Goal: Information Seeking & Learning: Learn about a topic

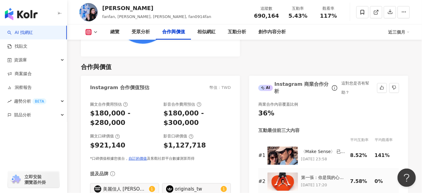
scroll to position [833, 0]
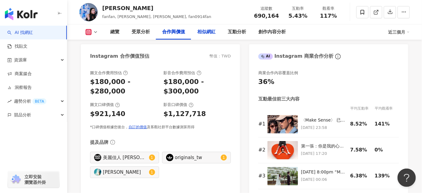
click at [208, 31] on div "相似網紅" at bounding box center [206, 31] width 18 height 7
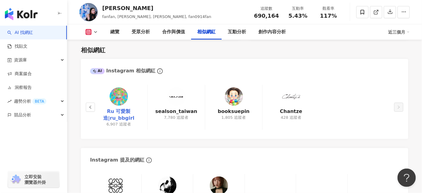
scroll to position [991, 0]
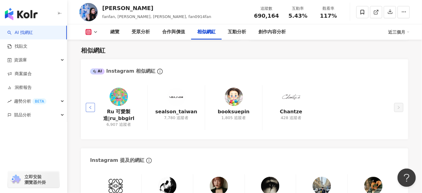
click at [92, 106] on button "button" at bounding box center [90, 107] width 9 height 9
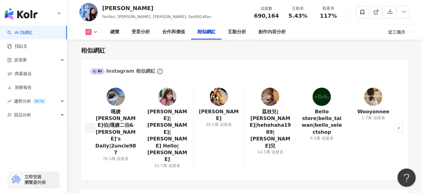
drag, startPoint x: 279, startPoint y: 123, endPoint x: 387, endPoint y: 152, distance: 111.6
click at [387, 152] on div "嘎嫂二伯|嘎嫂二伯&蔡波能's Daily|2uncle987 76.5萬 追蹤者 Gina|水之GINA|Gina Hello|ginachiki 52.7…" at bounding box center [244, 129] width 327 height 101
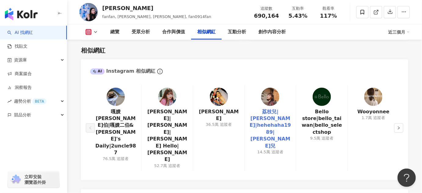
click at [264, 121] on link "荔枝兒|Liz|hehehaha1989|Liz 荔枝兒" at bounding box center [271, 128] width 42 height 41
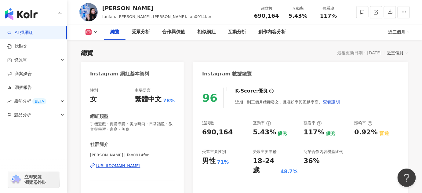
scroll to position [111, 0]
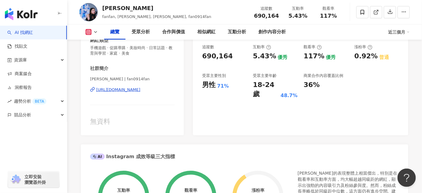
click at [140, 90] on div "https://www.instagram.com/fan0914fan/" at bounding box center [118, 89] width 44 height 5
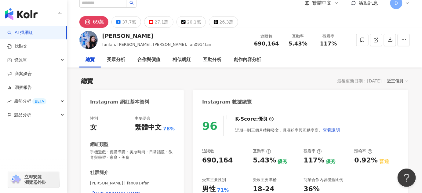
scroll to position [0, 0]
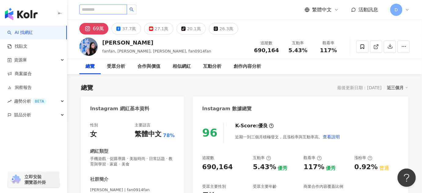
click at [96, 8] on input "search" at bounding box center [103, 10] width 48 height 10
paste input "*******"
type input "*******"
click at [137, 10] on button "button" at bounding box center [132, 10] width 10 height 10
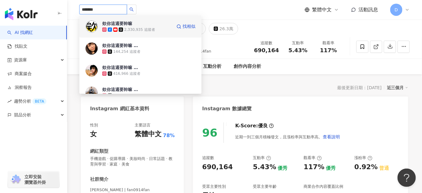
click at [147, 27] on div "2,330,935 追蹤者" at bounding box center [139, 29] width 31 height 5
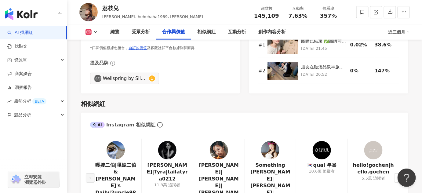
scroll to position [999, 0]
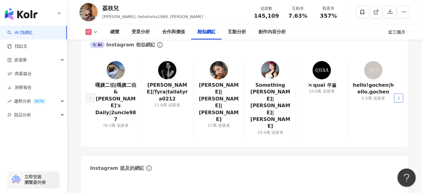
click at [396, 93] on button "button" at bounding box center [398, 97] width 9 height 9
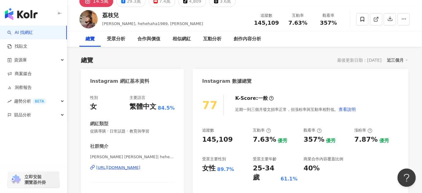
scroll to position [0, 0]
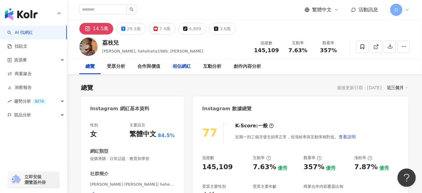
drag, startPoint x: 182, startPoint y: 66, endPoint x: 191, endPoint y: 68, distance: 9.4
click at [182, 67] on div "相似網紅" at bounding box center [182, 66] width 18 height 7
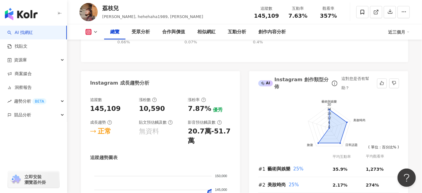
scroll to position [307, 0]
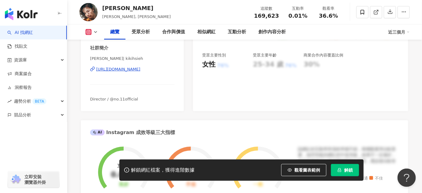
scroll to position [111, 0]
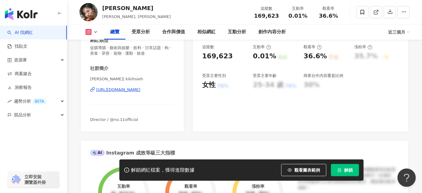
click at [124, 90] on div "https://www.instagram.com/kikihsieh/" at bounding box center [118, 89] width 44 height 5
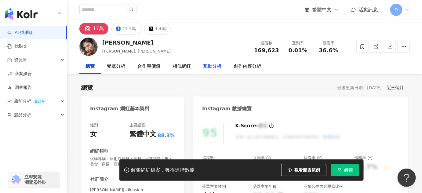
click at [207, 64] on div "互動分析" at bounding box center [212, 66] width 18 height 7
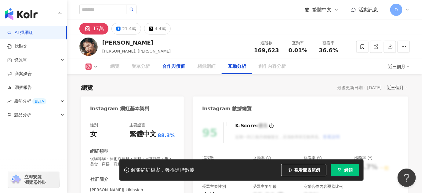
scroll to position [1190, 0]
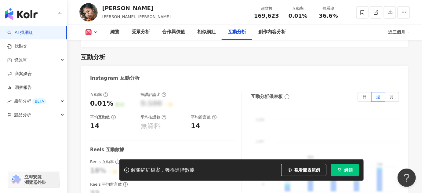
click at [350, 176] on button "解鎖" at bounding box center [345, 170] width 28 height 12
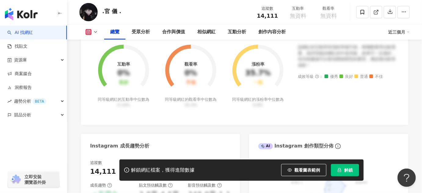
scroll to position [139, 0]
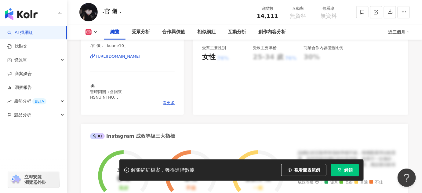
click at [140, 58] on div "https://www.instagram.com/kuane10_/" at bounding box center [118, 56] width 44 height 5
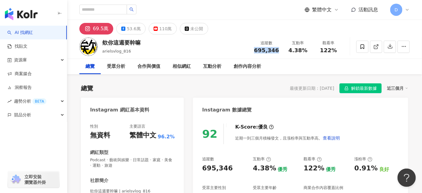
drag, startPoint x: 257, startPoint y: 49, endPoint x: 281, endPoint y: 51, distance: 24.2
click at [281, 51] on div "追蹤數 695,346" at bounding box center [266, 46] width 32 height 13
copy span "695,346"
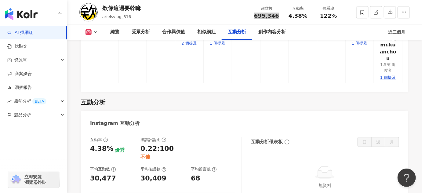
scroll to position [1249, 0]
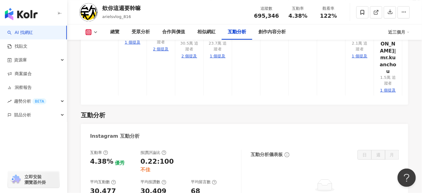
click at [108, 187] on div "30,477" at bounding box center [103, 191] width 26 height 9
drag, startPoint x: 116, startPoint y: 106, endPoint x: 72, endPoint y: 105, distance: 43.4
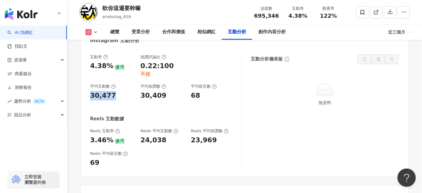
scroll to position [1344, 0]
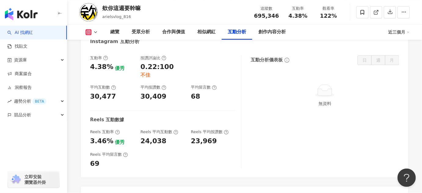
drag, startPoint x: 165, startPoint y: 140, endPoint x: 192, endPoint y: 140, distance: 26.9
copy div "846,719"
drag, startPoint x: 152, startPoint y: 141, endPoint x: 147, endPoint y: 143, distance: 4.7
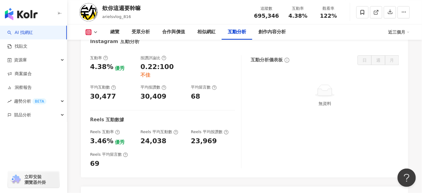
drag, startPoint x: 109, startPoint y: 140, endPoint x: 86, endPoint y: 143, distance: 23.4
copy div "122%"
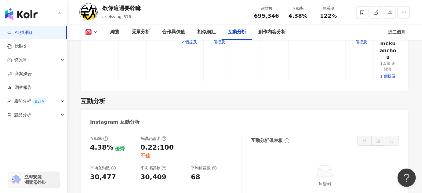
scroll to position [1260, 0]
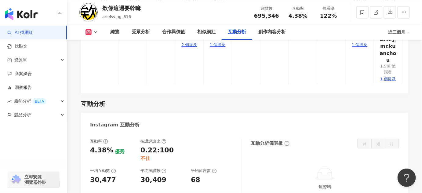
drag, startPoint x: 111, startPoint y: 98, endPoint x: 90, endPoint y: 97, distance: 21.1
click at [90, 175] on div "30,477" at bounding box center [112, 179] width 44 height 9
copy div "30,477"
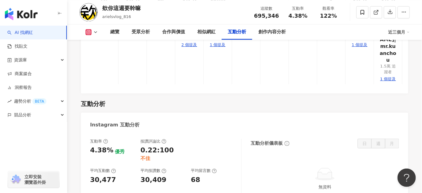
drag, startPoint x: 109, startPoint y: 140, endPoint x: 68, endPoint y: 140, distance: 40.6
copy div "3.46%"
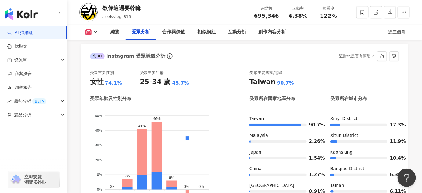
scroll to position [538, 0]
drag, startPoint x: 93, startPoint y: 82, endPoint x: 129, endPoint y: 83, distance: 35.7
click at [129, 83] on div "女性 74.1%" at bounding box center [115, 82] width 50 height 9
copy div "女性 74.1%"
click at [152, 96] on div "受眾年齡及性別分布" at bounding box center [165, 99] width 150 height 6
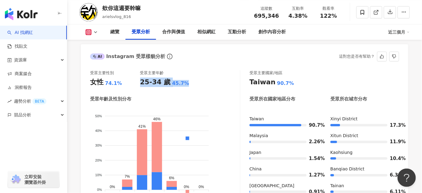
drag, startPoint x: 141, startPoint y: 81, endPoint x: 201, endPoint y: 83, distance: 59.6
click at [201, 83] on div "受眾主要性別 女性 74.1% 受眾主要年齡 25-34 歲 45.7%" at bounding box center [165, 78] width 150 height 16
copy div "25-34 歲 45.7%"
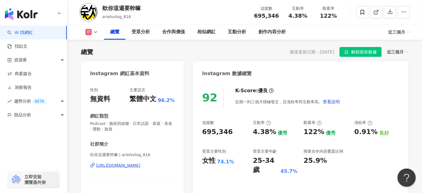
scroll to position [0, 0]
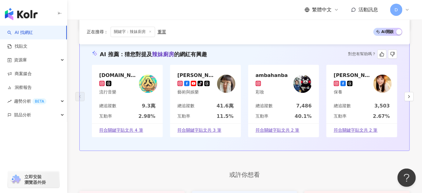
scroll to position [1222, 0]
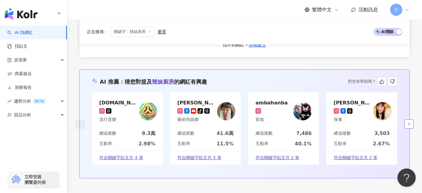
click at [412, 119] on button "button" at bounding box center [409, 123] width 9 height 9
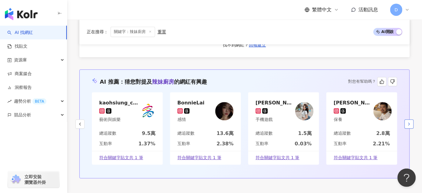
click at [408, 122] on icon "button" at bounding box center [409, 124] width 5 height 5
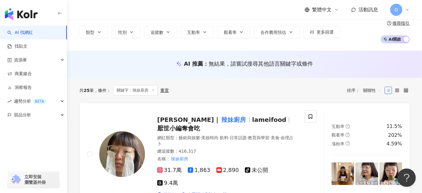
scroll to position [0, 0]
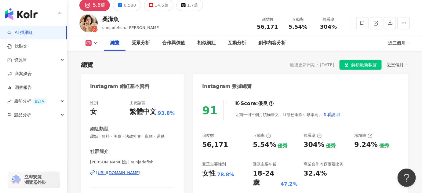
scroll to position [55, 0]
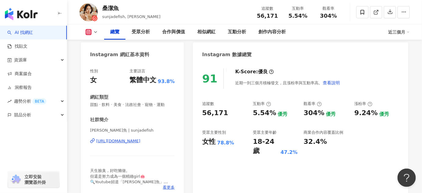
click at [249, 158] on div "91 K-Score : 優良 近期一到三個月積極發文，且漲粉率與互動率高。 查看說明 追蹤數 56,171 互動率 5.54% 優秀 觀看率 304% 優秀…" at bounding box center [300, 130] width 215 height 137
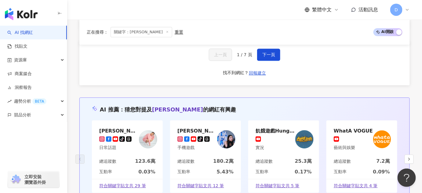
scroll to position [1305, 0]
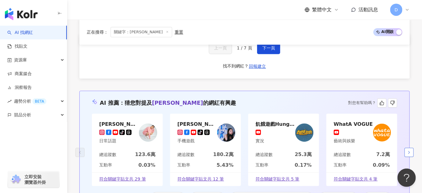
click at [405, 148] on button "button" at bounding box center [409, 152] width 9 height 9
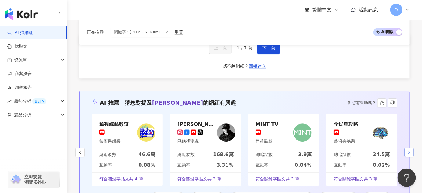
click at [405, 148] on button "button" at bounding box center [409, 152] width 9 height 9
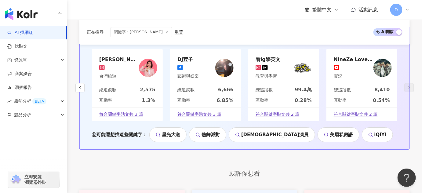
scroll to position [1416, 0]
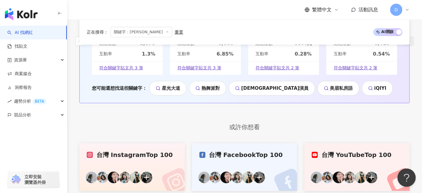
click at [150, 143] on link "台灣 Instagram Top 100" at bounding box center [131, 167] width 105 height 48
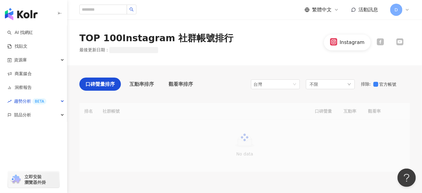
click at [186, 84] on span "觀看率排序" at bounding box center [181, 84] width 24 height 8
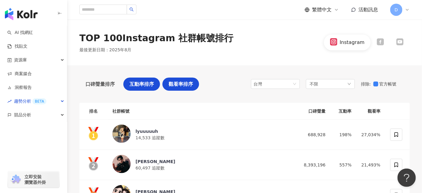
click at [144, 82] on span "互動率排序" at bounding box center [141, 84] width 24 height 8
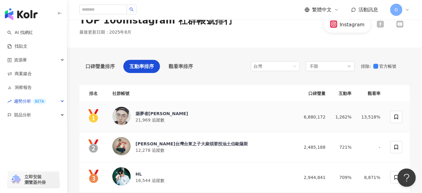
scroll to position [27, 0]
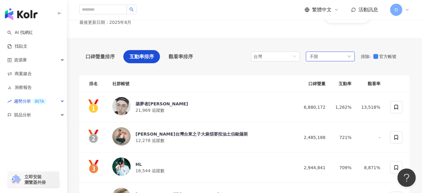
click at [309, 52] on div "不限" at bounding box center [330, 57] width 49 height 10
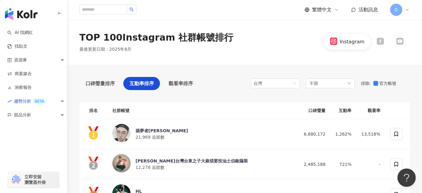
scroll to position [0, 0]
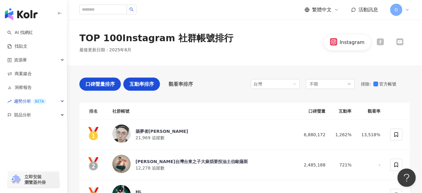
click at [103, 86] on span "口碑聲量排序" at bounding box center [100, 84] width 29 height 8
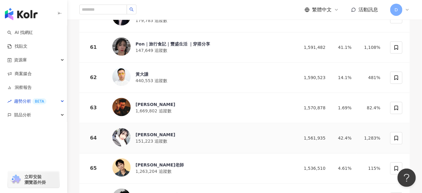
scroll to position [1888, 0]
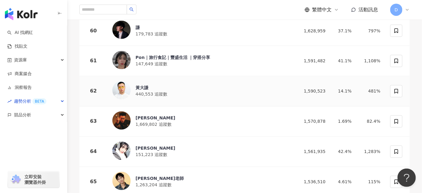
drag, startPoint x: 152, startPoint y: 60, endPoint x: 137, endPoint y: 68, distance: 16.7
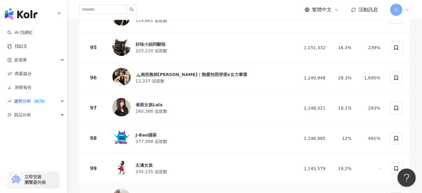
scroll to position [2887, 0]
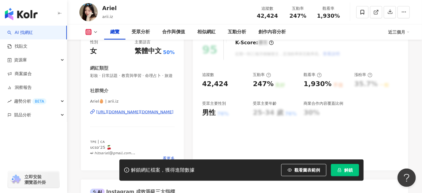
click at [146, 115] on div "[URL][DOMAIN_NAME][DOMAIN_NAME]" at bounding box center [134, 111] width 77 height 5
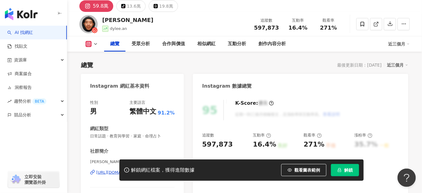
scroll to position [83, 0]
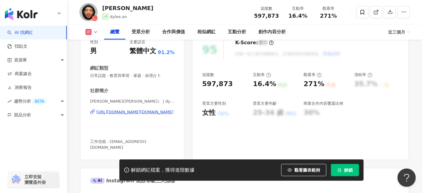
click at [350, 180] on div "解鎖網紅檔案，獲得進階數據 觀看圖表範例 解鎖" at bounding box center [241, 169] width 244 height 21
click at [353, 173] on button "解鎖" at bounding box center [345, 170] width 28 height 12
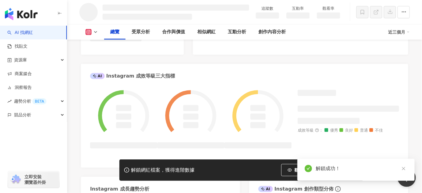
scroll to position [216, 0]
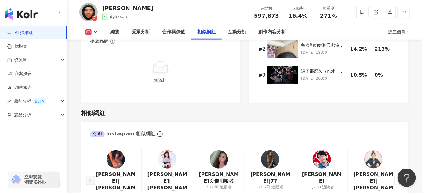
scroll to position [999, 0]
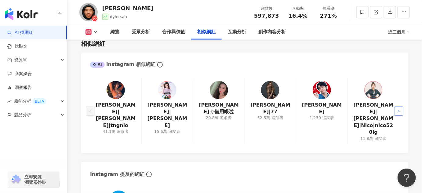
click at [397, 109] on icon "right" at bounding box center [399, 111] width 4 height 4
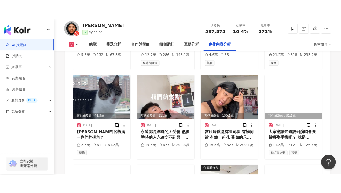
scroll to position [1984, 0]
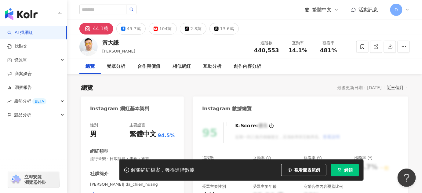
click at [336, 169] on button "解鎖" at bounding box center [345, 170] width 28 height 12
click at [402, 8] on span "D" at bounding box center [396, 10] width 12 height 12
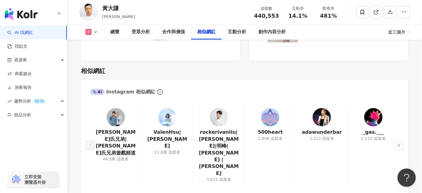
scroll to position [971, 0]
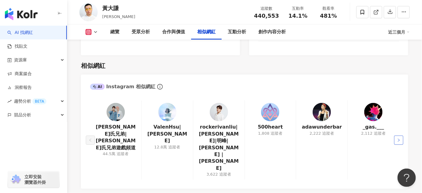
click at [400, 136] on button "button" at bounding box center [398, 140] width 9 height 9
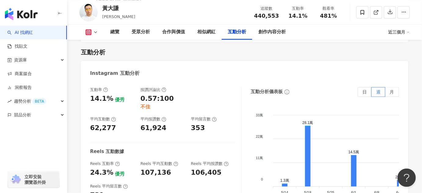
scroll to position [1110, 0]
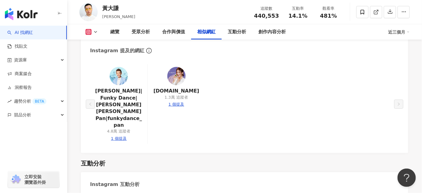
drag, startPoint x: 126, startPoint y: 114, endPoint x: 246, endPoint y: 127, distance: 120.4
click at [246, 127] on div "潘若迪|Funky Dance|潘若迪 Eddie Pan|funkydance_pan 4.8萬 追蹤者 1 個提及 naruko.tw 1.3萬 追蹤者 …" at bounding box center [244, 105] width 327 height 95
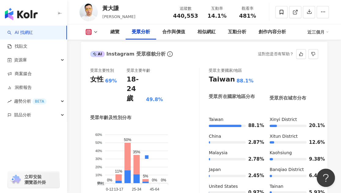
scroll to position [666, 0]
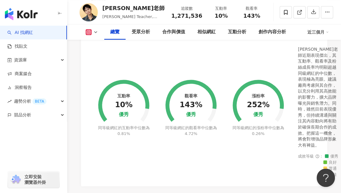
scroll to position [120, 0]
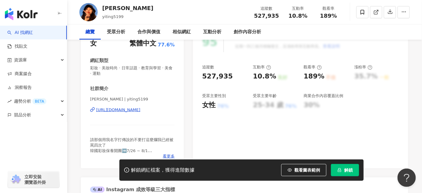
scroll to position [111, 0]
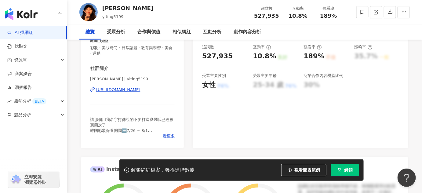
click at [345, 170] on span "解鎖" at bounding box center [348, 170] width 9 height 5
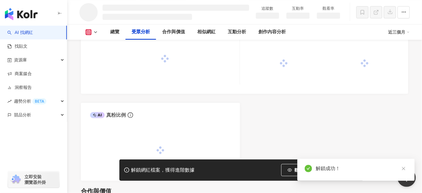
scroll to position [522, 0]
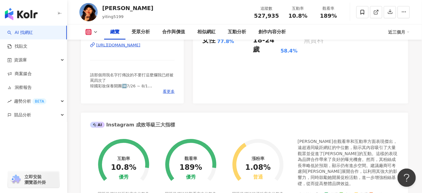
scroll to position [44, 0]
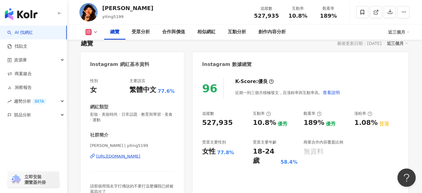
click at [114, 155] on div "https://www.instagram.com/yiting5199/" at bounding box center [118, 156] width 44 height 5
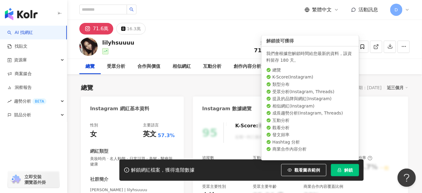
click at [346, 168] on span "解鎖" at bounding box center [348, 170] width 9 height 5
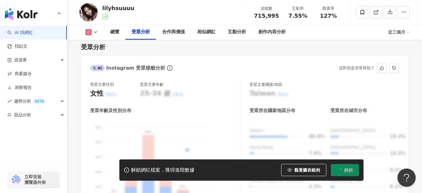
scroll to position [583, 0]
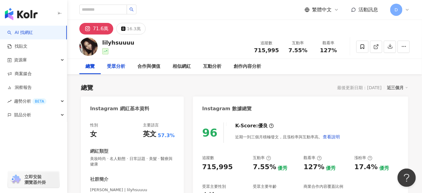
click at [114, 69] on div "受眾分析" at bounding box center [116, 66] width 18 height 7
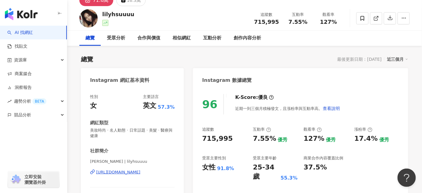
scroll to position [55, 0]
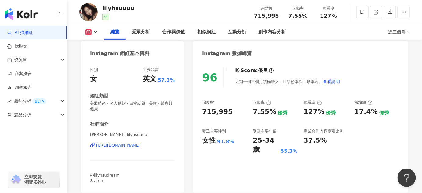
click at [140, 145] on div "https://www.instagram.com/lilyhsuuuu/" at bounding box center [118, 145] width 44 height 5
click at [37, 24] on div "button" at bounding box center [33, 13] width 67 height 26
click at [33, 32] on link "AI 找網紅" at bounding box center [20, 33] width 26 height 6
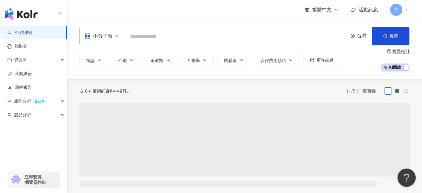
click at [173, 31] on div "不分平台 台灣 搜尋" at bounding box center [244, 36] width 330 height 18
click at [172, 35] on input "search" at bounding box center [236, 37] width 219 height 12
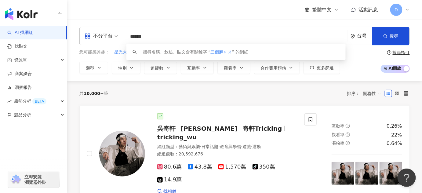
type input "****"
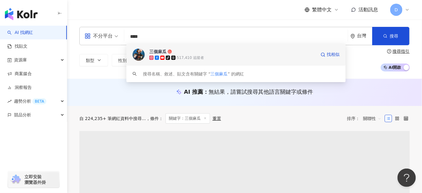
click at [213, 55] on div "tiktok-icon 517,410 追蹤者" at bounding box center [232, 58] width 167 height 6
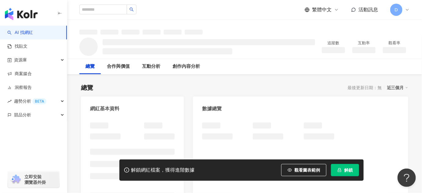
click at [348, 174] on button "解鎖" at bounding box center [345, 170] width 28 height 12
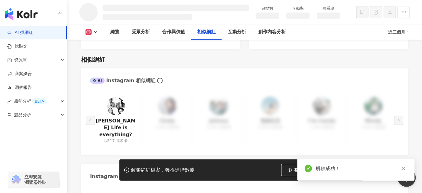
scroll to position [821, 0]
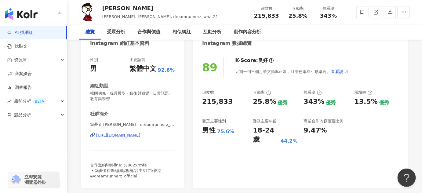
scroll to position [83, 0]
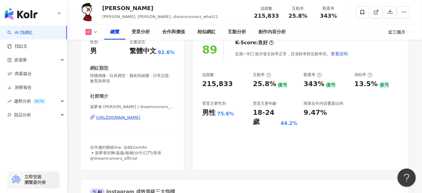
click at [140, 117] on div "https://www.instagram.com/dreamrunnerz_what21/" at bounding box center [118, 117] width 44 height 5
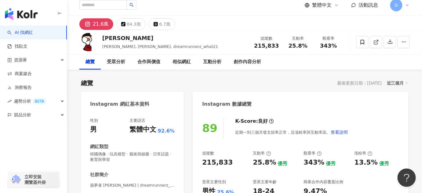
scroll to position [0, 0]
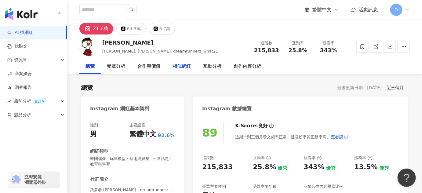
click at [184, 66] on div "相似網紅" at bounding box center [182, 66] width 18 height 7
click at [115, 69] on div "受眾分析" at bounding box center [116, 66] width 18 height 7
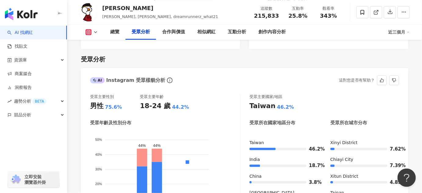
scroll to position [570, 0]
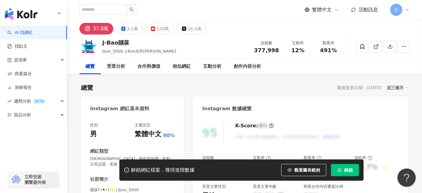
click at [347, 175] on button "解鎖" at bounding box center [345, 170] width 28 height 12
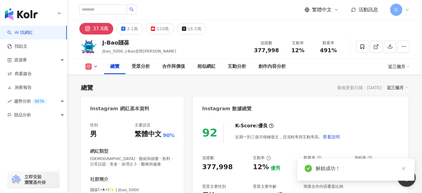
scroll to position [55, 0]
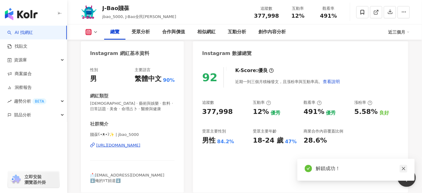
click at [407, 171] on link at bounding box center [404, 169] width 8 height 8
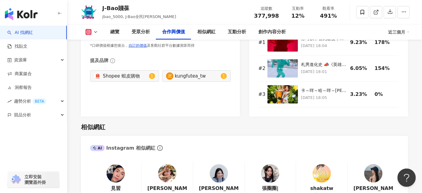
scroll to position [999, 0]
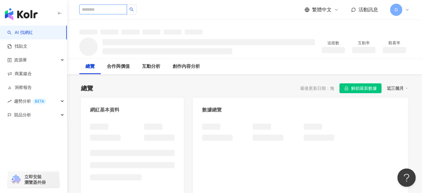
click at [102, 10] on input "search" at bounding box center [103, 10] width 48 height 10
paste input "**********"
type input "**********"
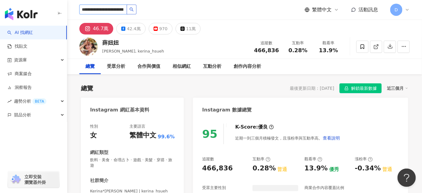
scroll to position [0, 29]
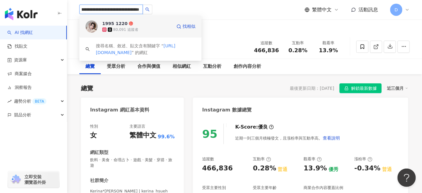
click at [133, 25] on span "1995 1220" at bounding box center [122, 23] width 40 height 6
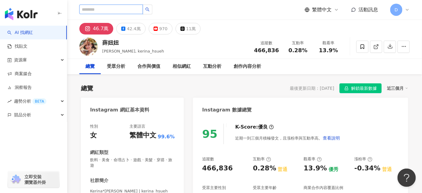
scroll to position [0, 0]
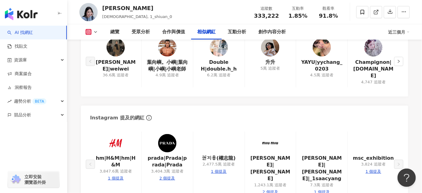
scroll to position [1027, 0]
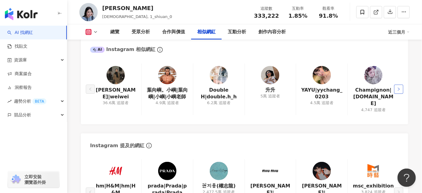
click at [401, 85] on button "button" at bounding box center [398, 89] width 9 height 9
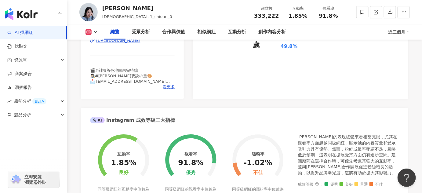
scroll to position [83, 0]
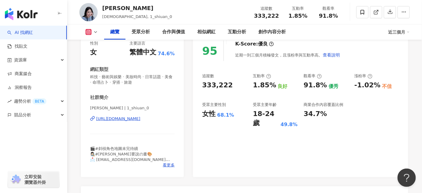
click at [140, 116] on div "[URL][DOMAIN_NAME]" at bounding box center [118, 118] width 44 height 5
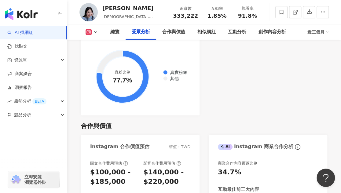
scroll to position [807, 0]
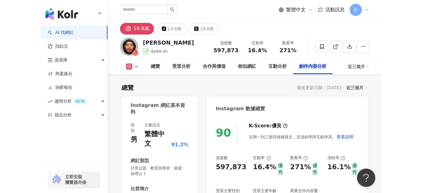
scroll to position [1862, 0]
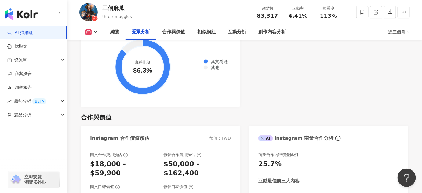
scroll to position [777, 0]
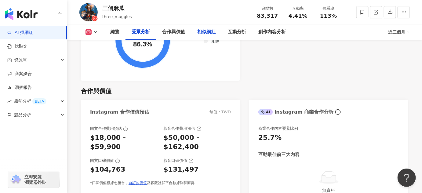
click at [207, 30] on div "相似網紅" at bounding box center [206, 31] width 18 height 7
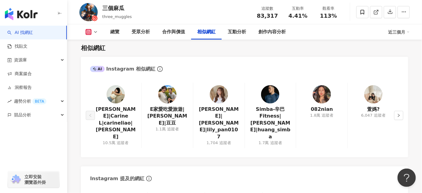
scroll to position [1000, 0]
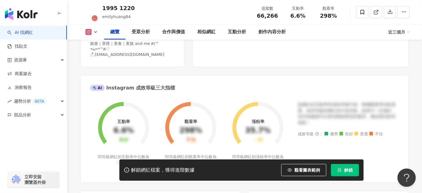
scroll to position [250, 0]
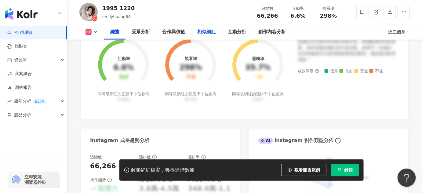
click at [213, 33] on div "相似網紅" at bounding box center [206, 31] width 18 height 7
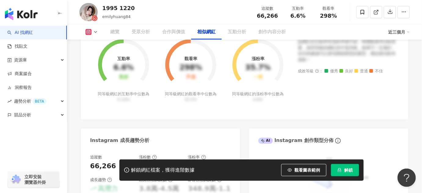
scroll to position [999, 0]
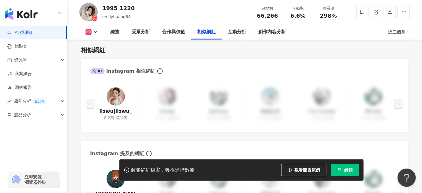
click at [117, 97] on img at bounding box center [116, 96] width 18 height 18
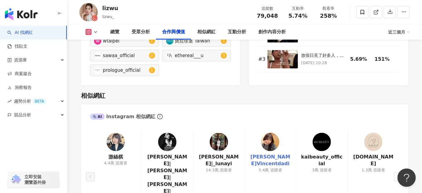
scroll to position [971, 0]
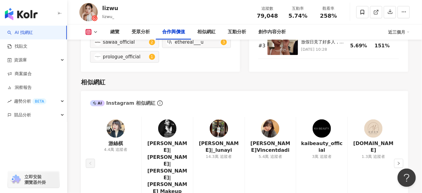
click at [397, 162] on icon "right" at bounding box center [399, 164] width 4 height 4
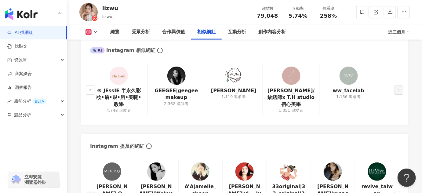
scroll to position [1083, 0]
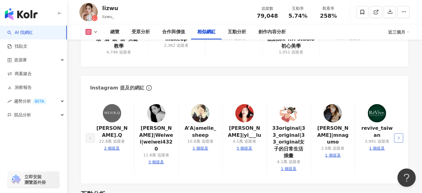
click at [399, 137] on icon "right" at bounding box center [399, 138] width 2 height 3
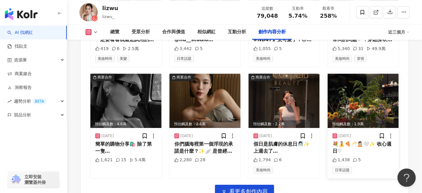
scroll to position [2204, 0]
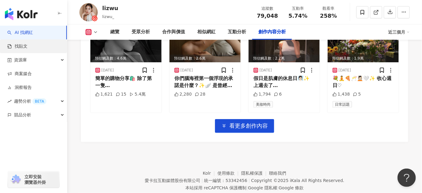
click at [18, 46] on link "找貼文" at bounding box center [17, 46] width 20 height 6
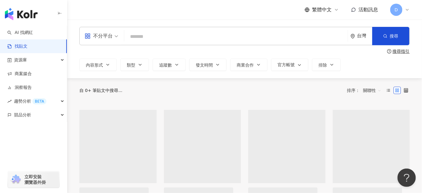
click at [170, 35] on input "search" at bounding box center [236, 36] width 219 height 13
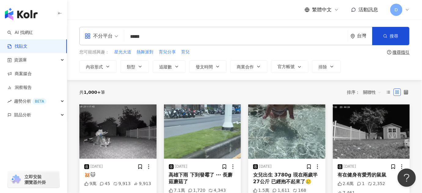
type input "*****"
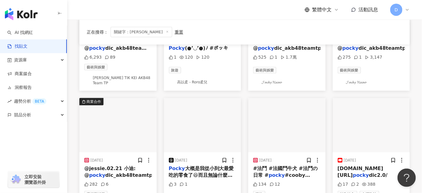
scroll to position [166, 0]
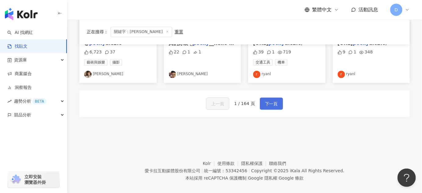
click at [265, 100] on span "下一頁" at bounding box center [271, 103] width 13 height 7
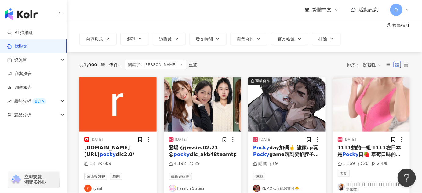
scroll to position [24, 0]
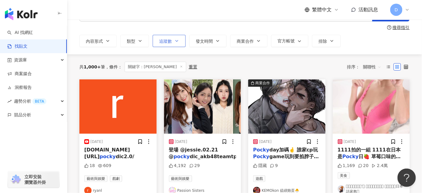
click at [166, 43] on span "追蹤數" at bounding box center [165, 41] width 13 height 5
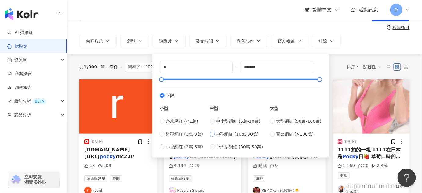
click at [242, 135] on span "中型網紅 (10萬-30萬)" at bounding box center [237, 134] width 43 height 7
type input "******"
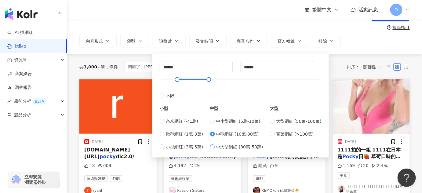
click at [231, 147] on span "中大型網紅 (30萬-50萬)" at bounding box center [239, 147] width 47 height 7
type input "******"
click at [228, 135] on span "中型網紅 (10萬-30萬)" at bounding box center [237, 134] width 43 height 7
type input "******"
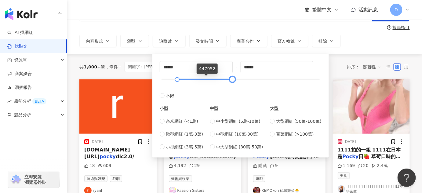
type input "******"
drag, startPoint x: 207, startPoint y: 79, endPoint x: 233, endPoint y: 80, distance: 26.0
click at [233, 80] on div at bounding box center [241, 80] width 158 height 4
click at [382, 41] on div "內容形式 類型 追蹤數 發文時間 商業合作 官方帳號 排除 ****** - ****** 不限 小型 奈米網紅 (<1萬) 微型網紅 (1萬-3萬) 小型網…" at bounding box center [244, 41] width 330 height 12
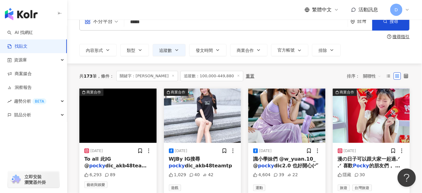
scroll to position [27, 0]
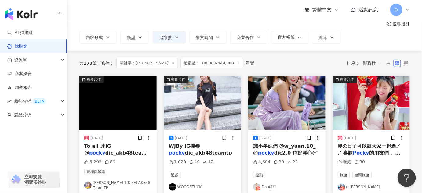
drag, startPoint x: 377, startPoint y: 149, endPoint x: 396, endPoint y: 114, distance: 40.3
click at [396, 114] on img at bounding box center [371, 103] width 77 height 54
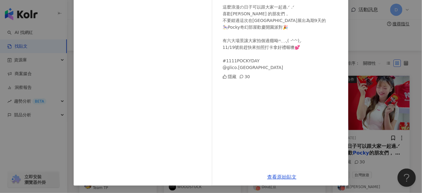
scroll to position [17, 0]
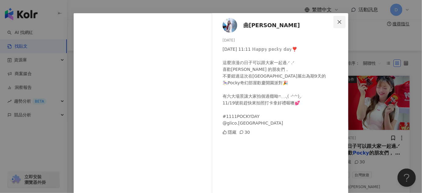
click at [335, 20] on span "Close" at bounding box center [339, 22] width 12 height 5
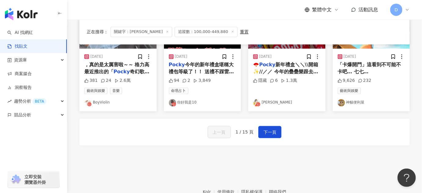
scroll to position [361, 0]
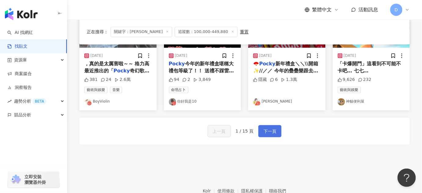
click at [266, 128] on span "下一頁" at bounding box center [270, 131] width 13 height 7
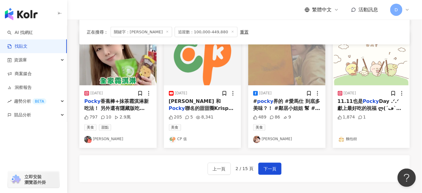
scroll to position [305, 0]
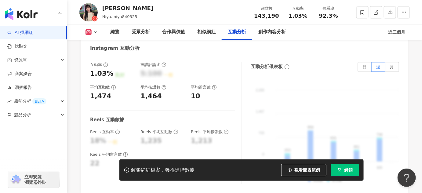
scroll to position [1249, 0]
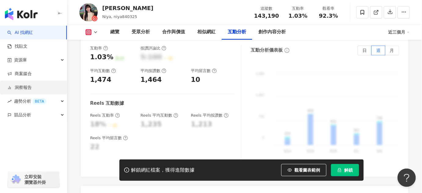
click at [32, 88] on link "洞察報告" at bounding box center [19, 88] width 24 height 6
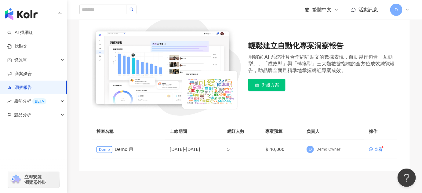
scroll to position [111, 0]
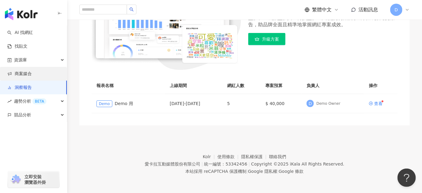
click at [32, 72] on link "商案媒合" at bounding box center [19, 74] width 24 height 6
